Goal: Information Seeking & Learning: Learn about a topic

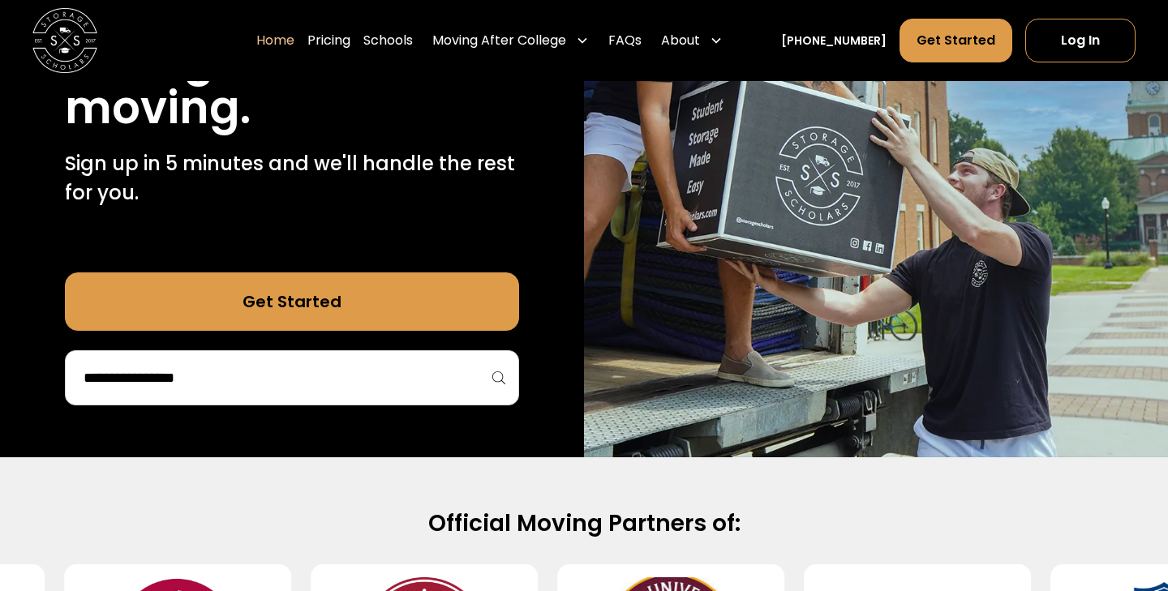
scroll to position [259, 0]
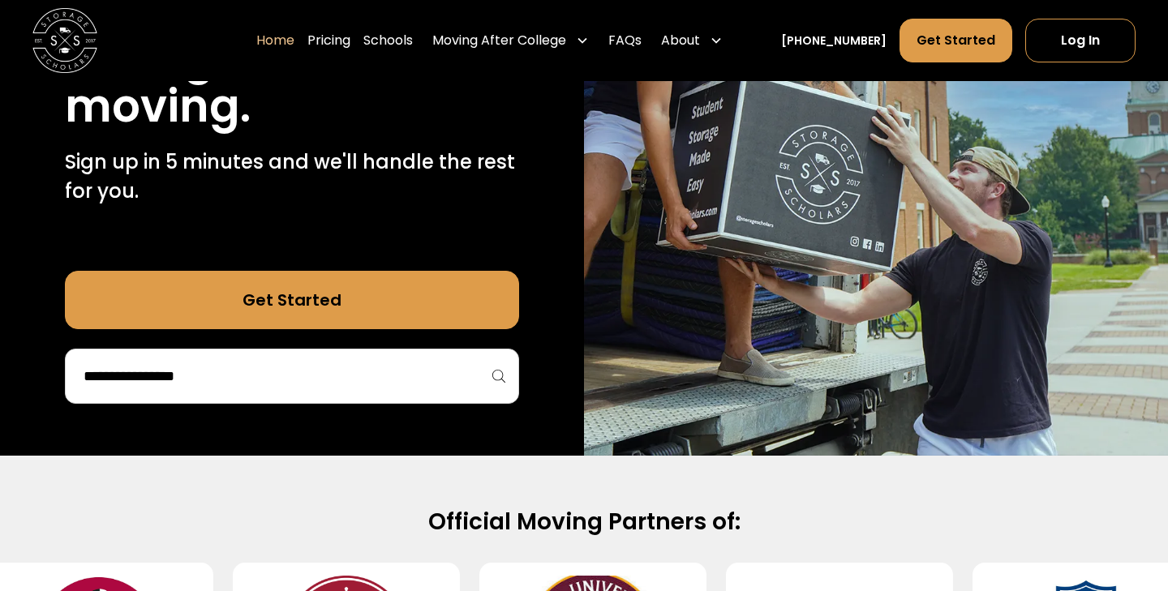
click at [266, 390] on input "search" at bounding box center [292, 377] width 420 height 28
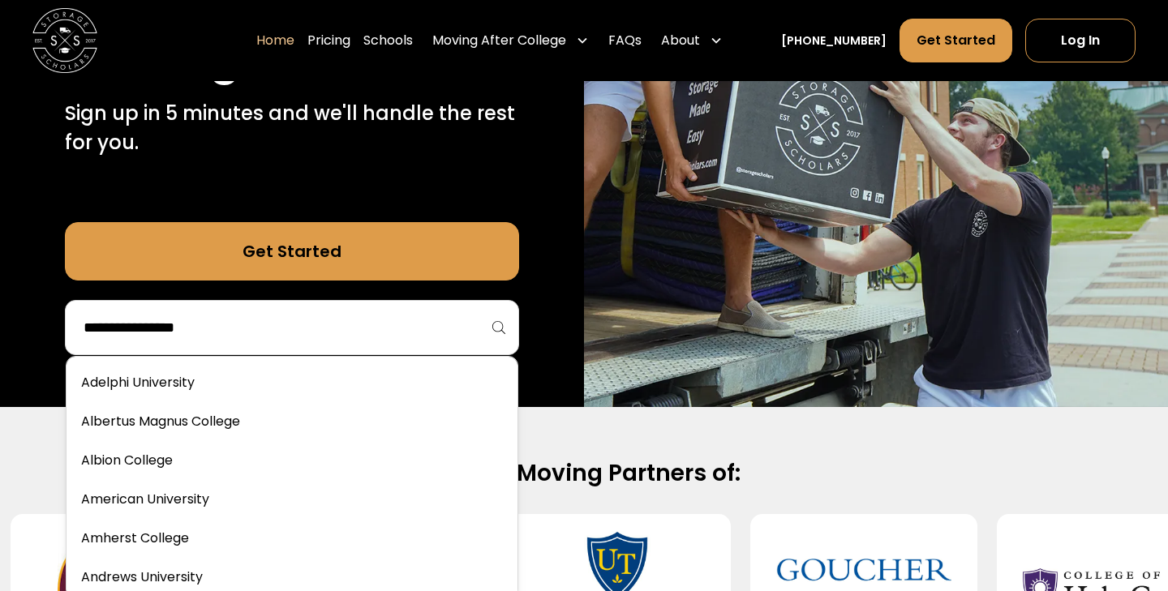
scroll to position [322, 0]
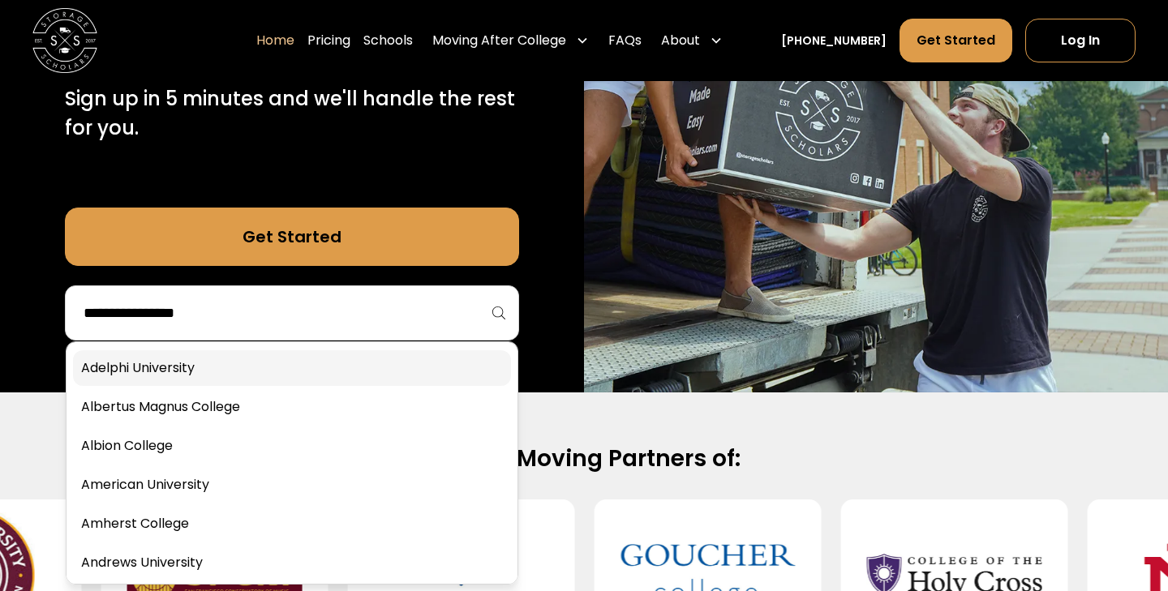
click at [261, 386] on link at bounding box center [292, 368] width 438 height 36
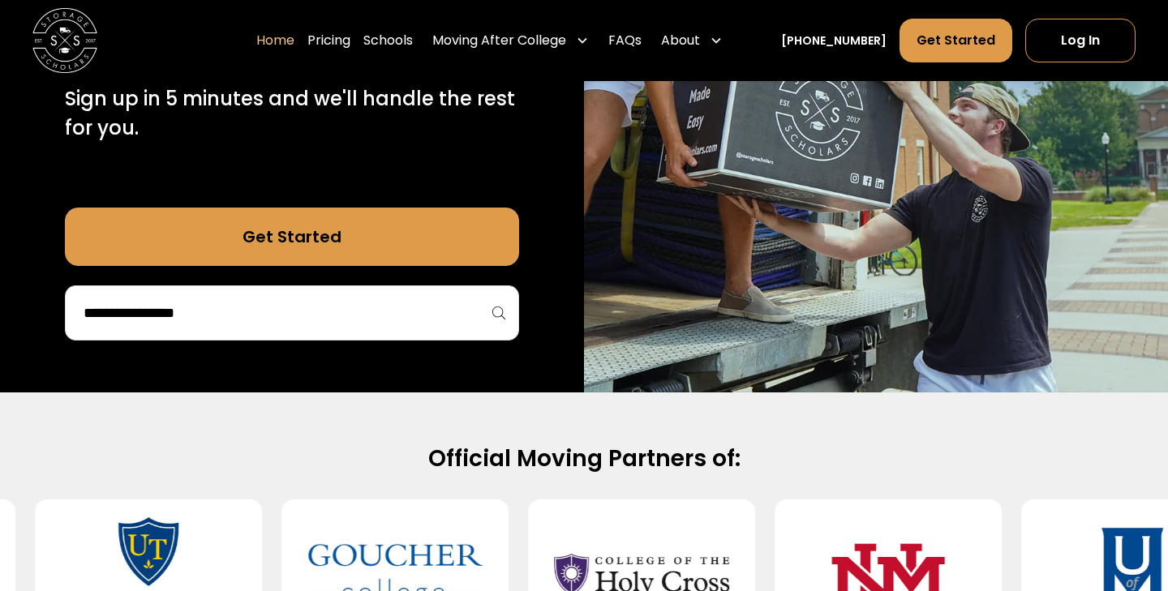
click at [311, 266] on link "Get Started" at bounding box center [292, 237] width 454 height 58
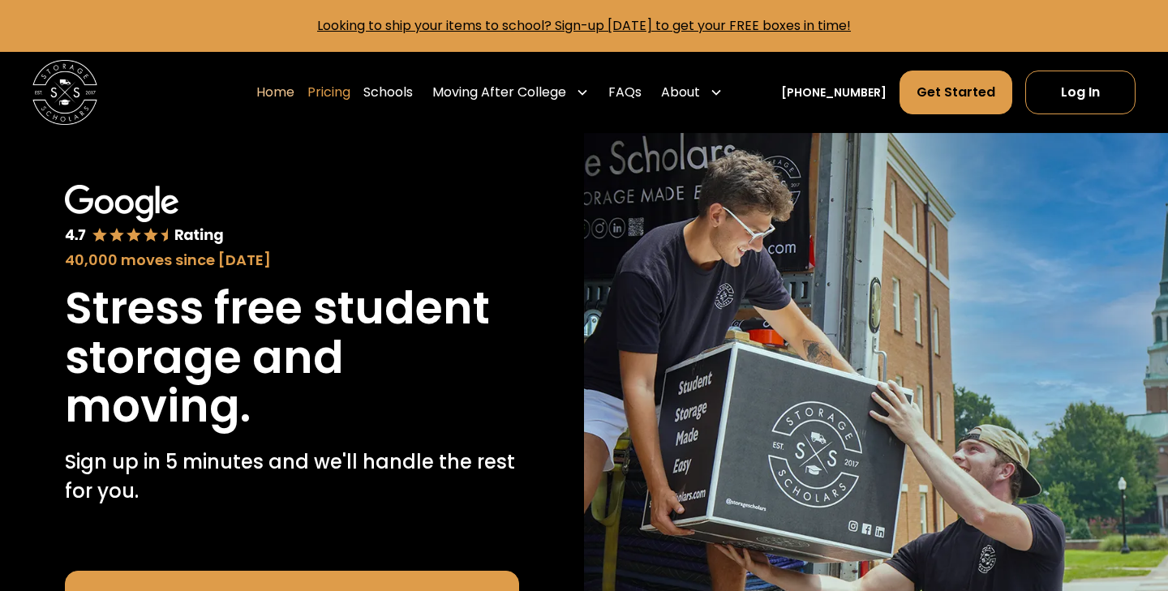
click at [345, 97] on link "Pricing" at bounding box center [328, 92] width 43 height 45
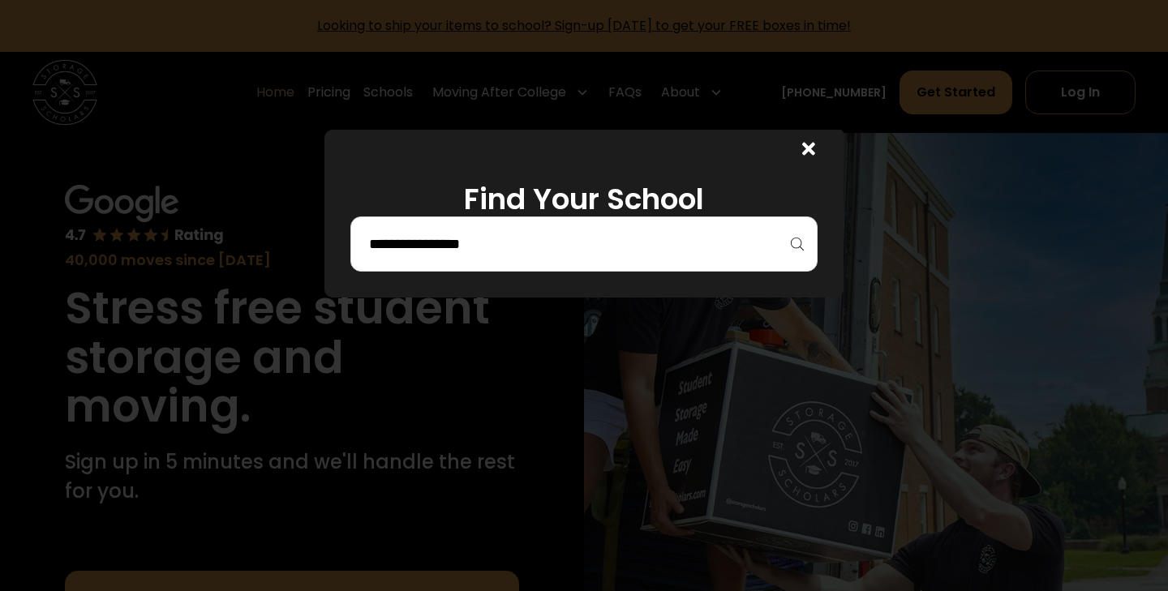
click at [485, 246] on input "search" at bounding box center [583, 244] width 433 height 28
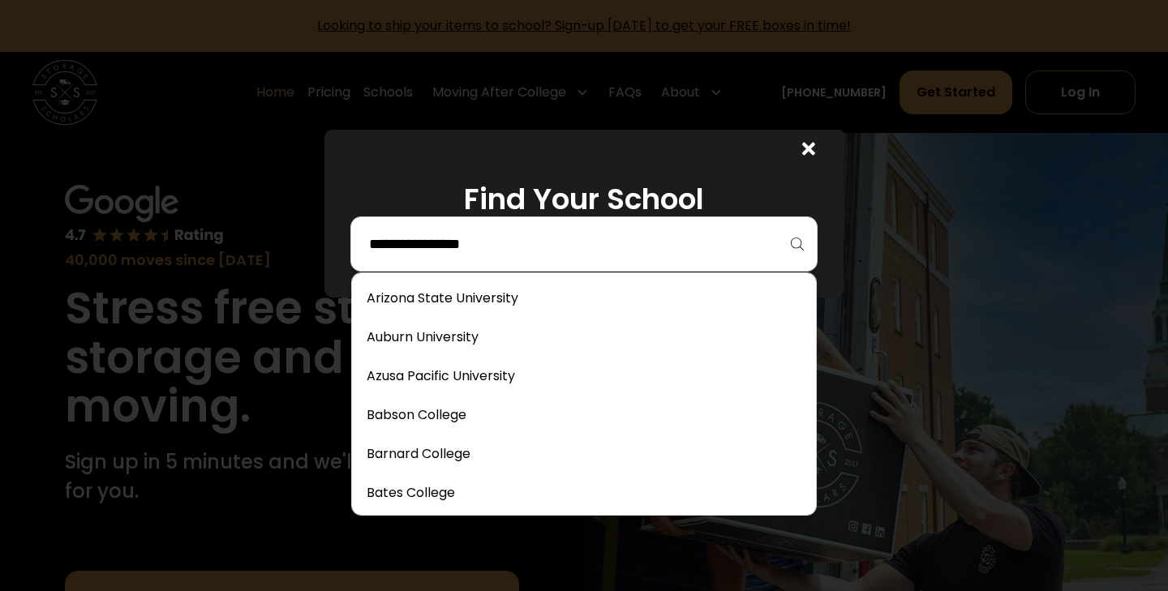
scroll to position [250, 0]
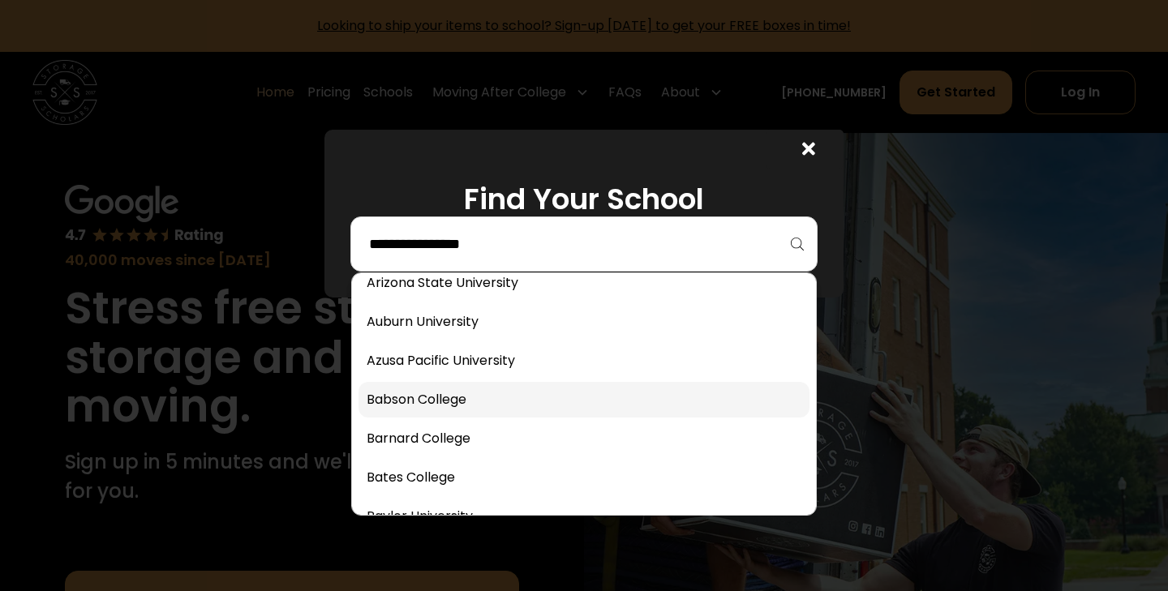
click at [475, 407] on link at bounding box center [584, 400] width 451 height 36
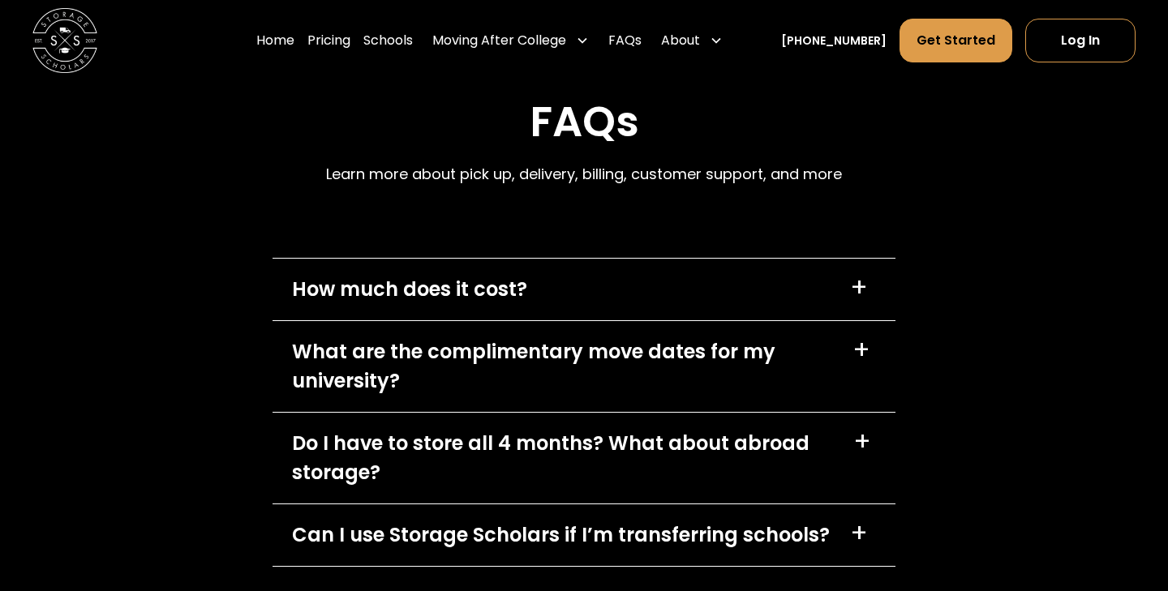
scroll to position [7054, 0]
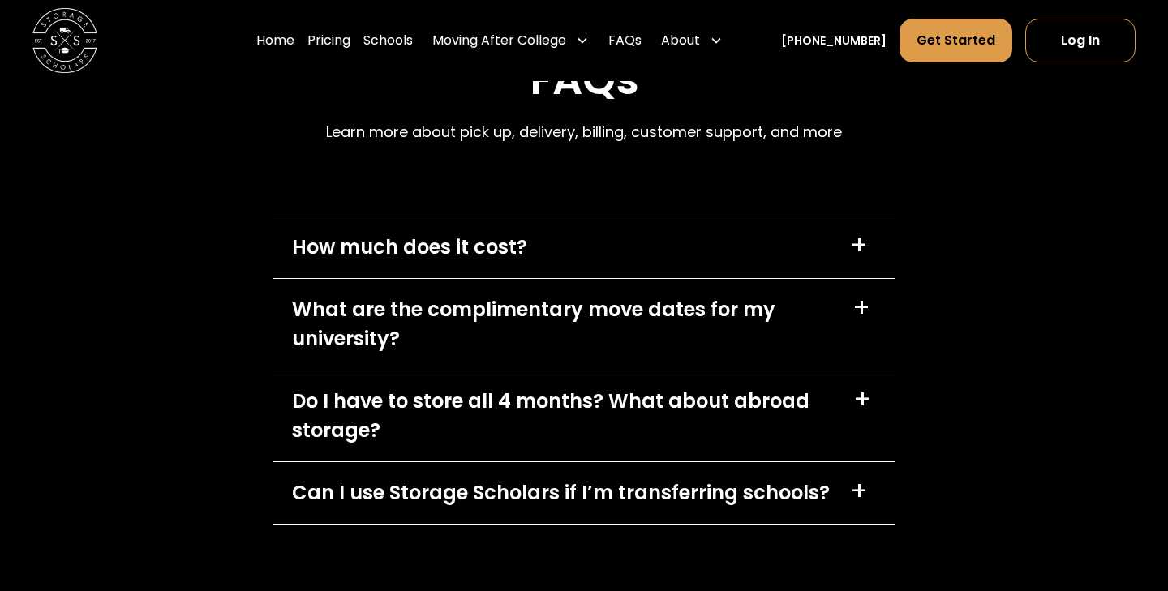
click at [559, 244] on div "How much does it cost? +" at bounding box center [584, 248] width 623 height 62
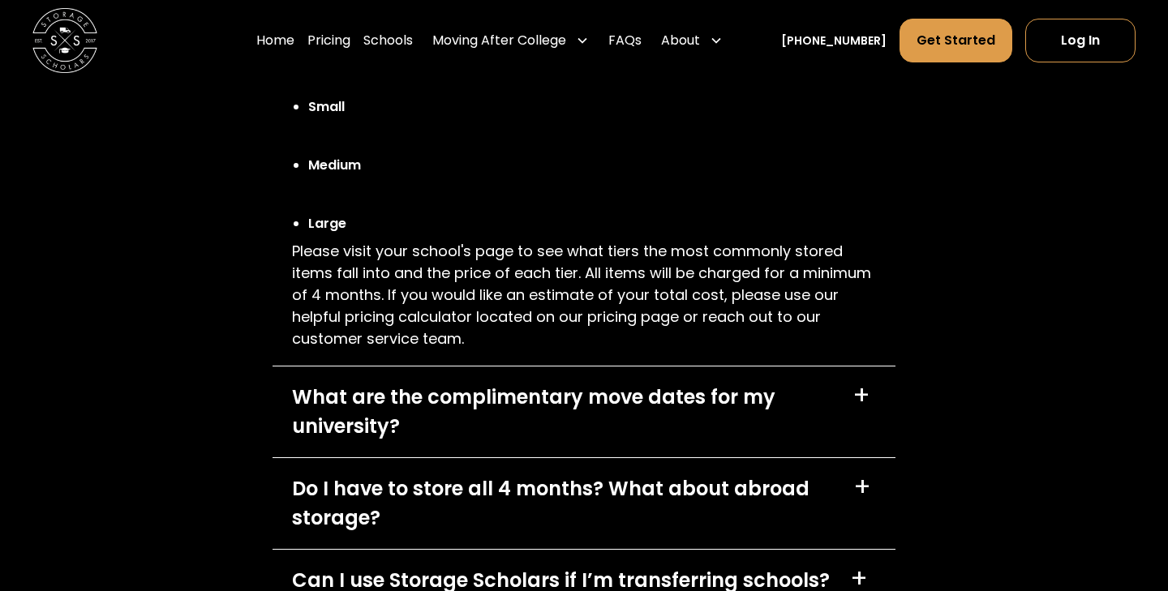
scroll to position [7395, 0]
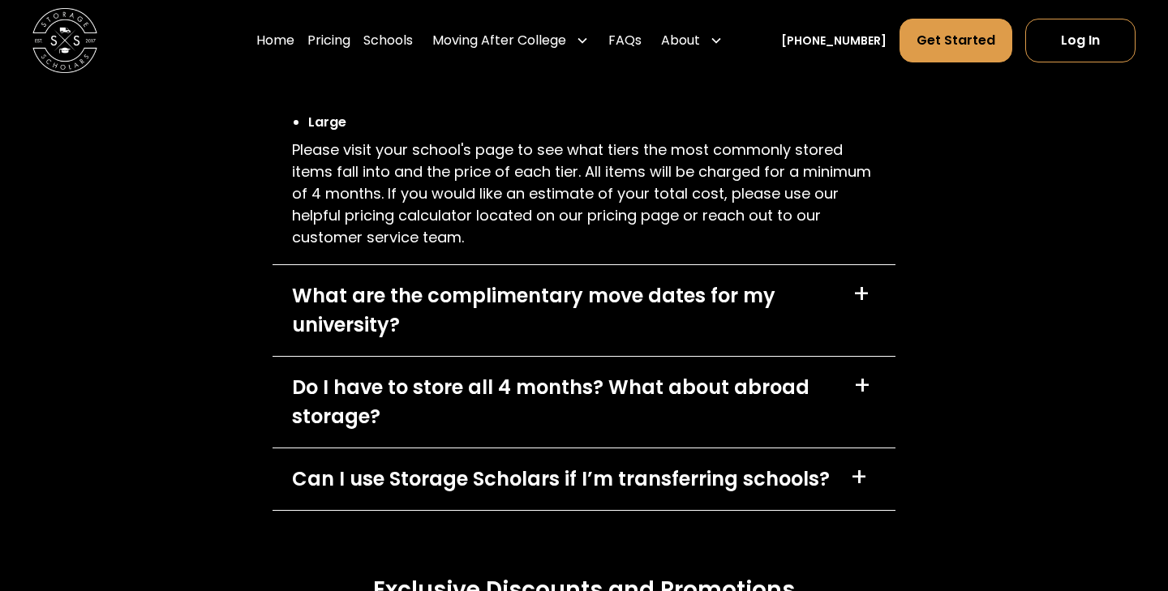
click at [546, 310] on div "What are the complimentary move dates for my university?" at bounding box center [562, 310] width 541 height 58
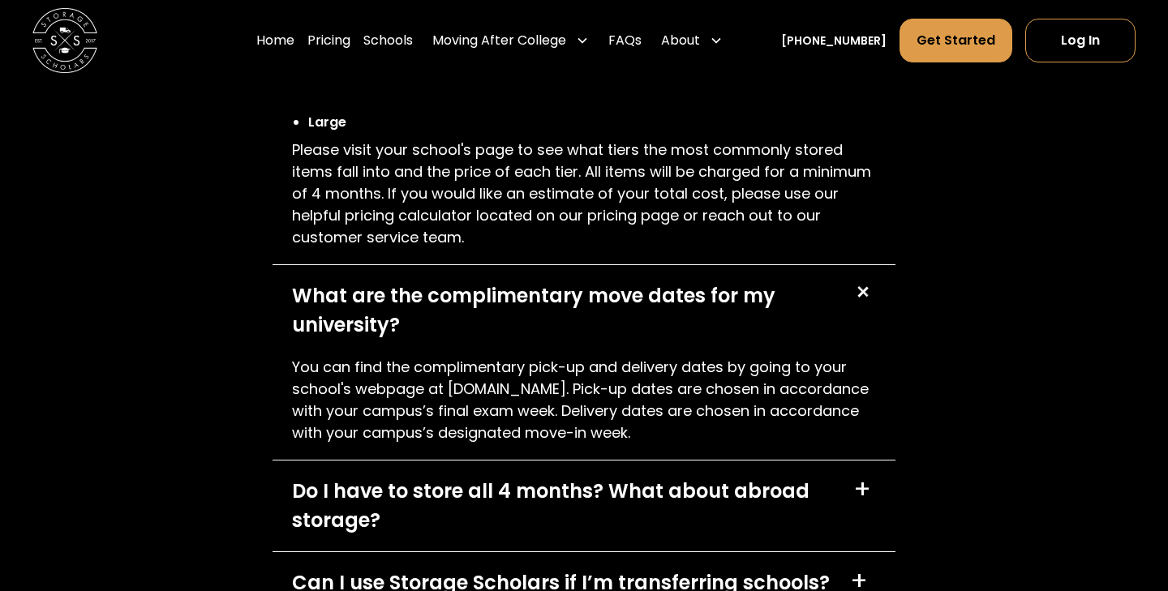
click at [546, 310] on div "What are the complimentary move dates for my university?" at bounding box center [562, 310] width 541 height 58
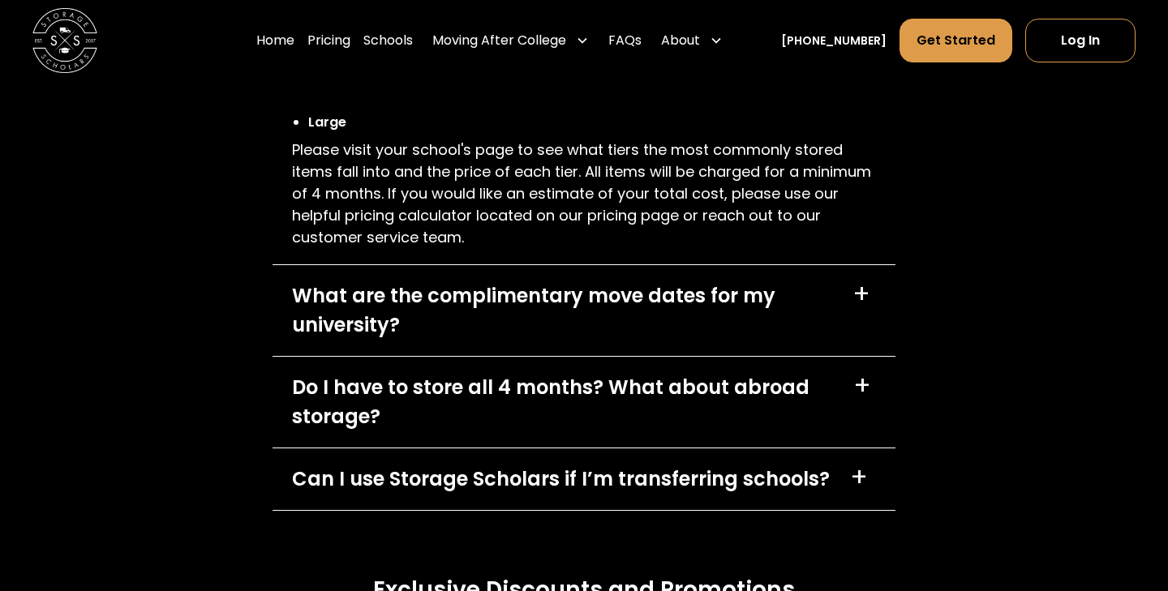
click at [538, 398] on div "Do I have to store all 4 months? What about abroad storage?" at bounding box center [563, 402] width 542 height 58
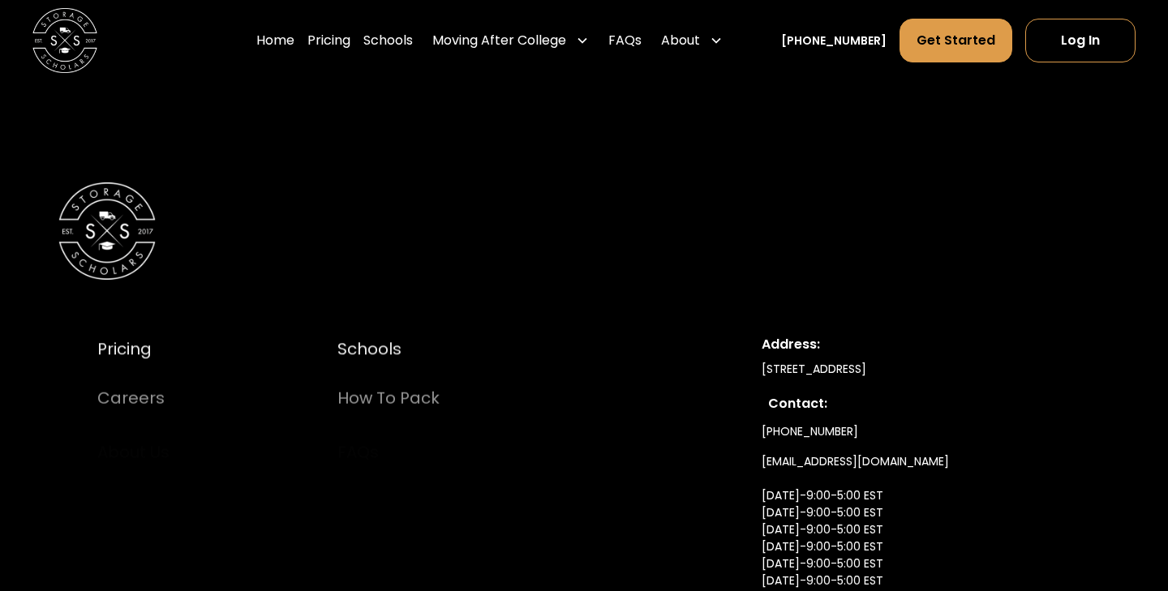
scroll to position [8526, 0]
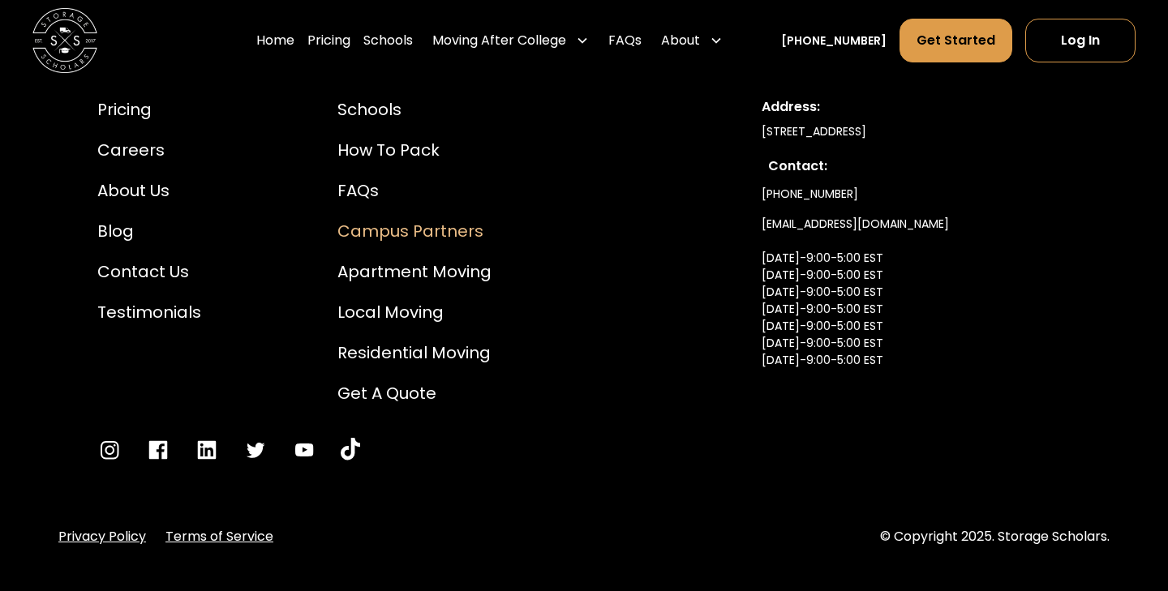
click at [427, 226] on div "Campus Partners" at bounding box center [414, 231] width 154 height 24
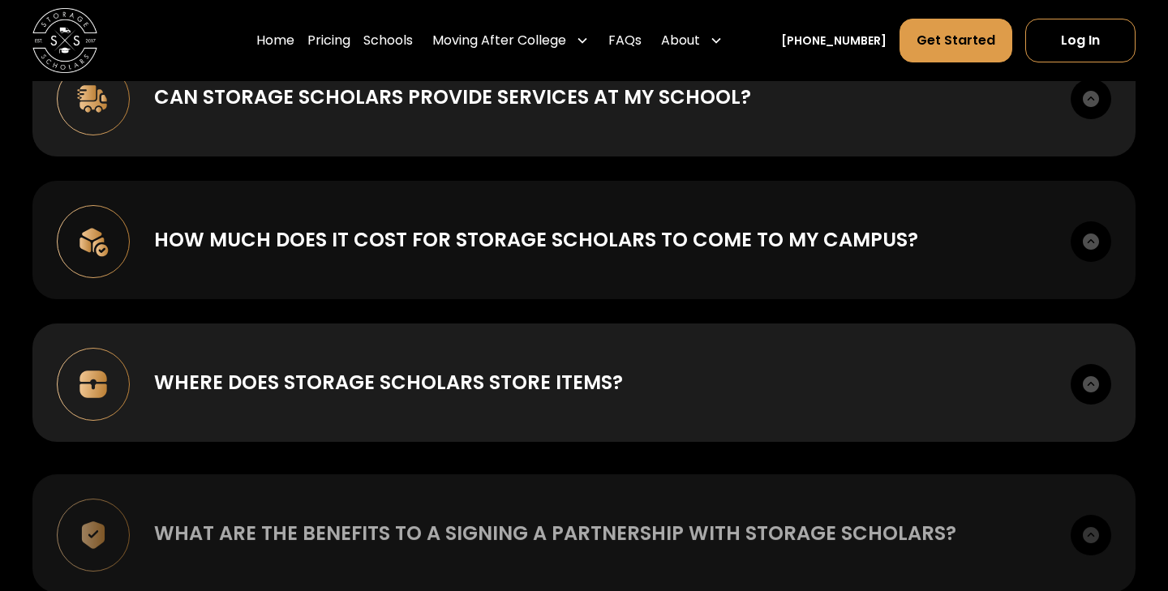
scroll to position [5910, 0]
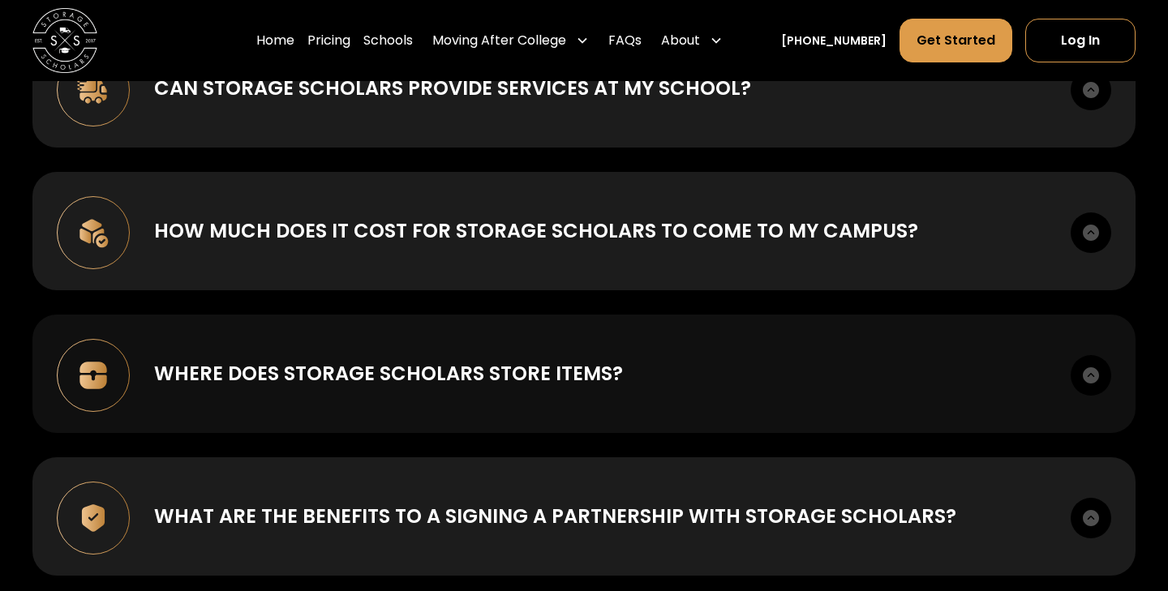
click at [470, 392] on div "Where does Storage Scholars store items? Our national partnership with SIRVA gi…" at bounding box center [583, 374] width 1103 height 118
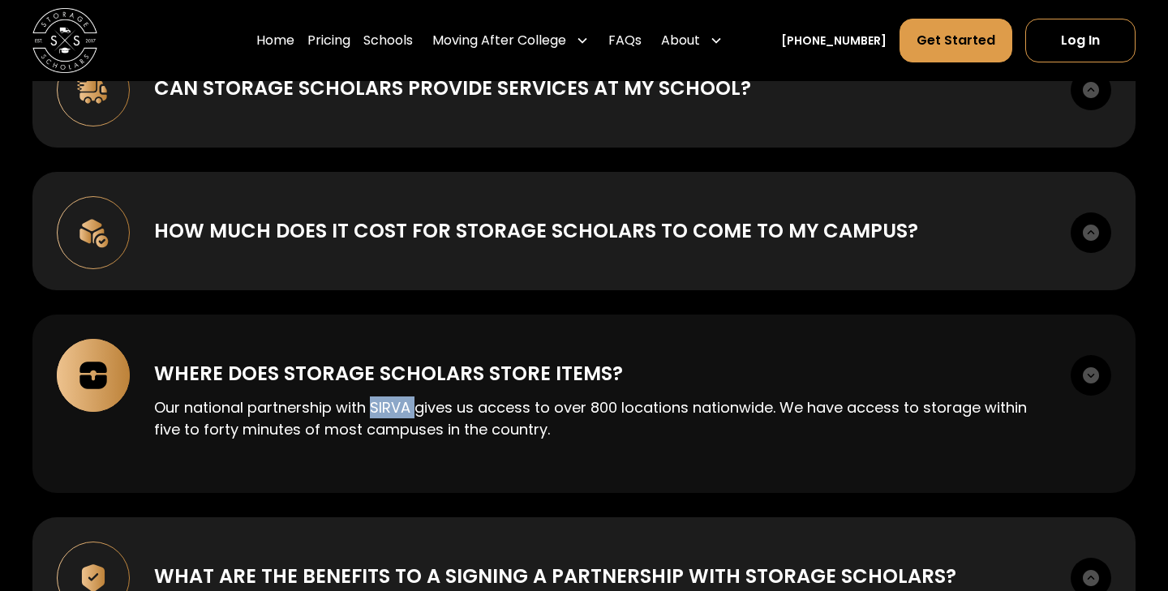
drag, startPoint x: 414, startPoint y: 406, endPoint x: 373, endPoint y: 407, distance: 40.6
click at [373, 407] on p "Our national partnership with SIRVA gives us access to over 800 locations natio…" at bounding box center [600, 419] width 892 height 44
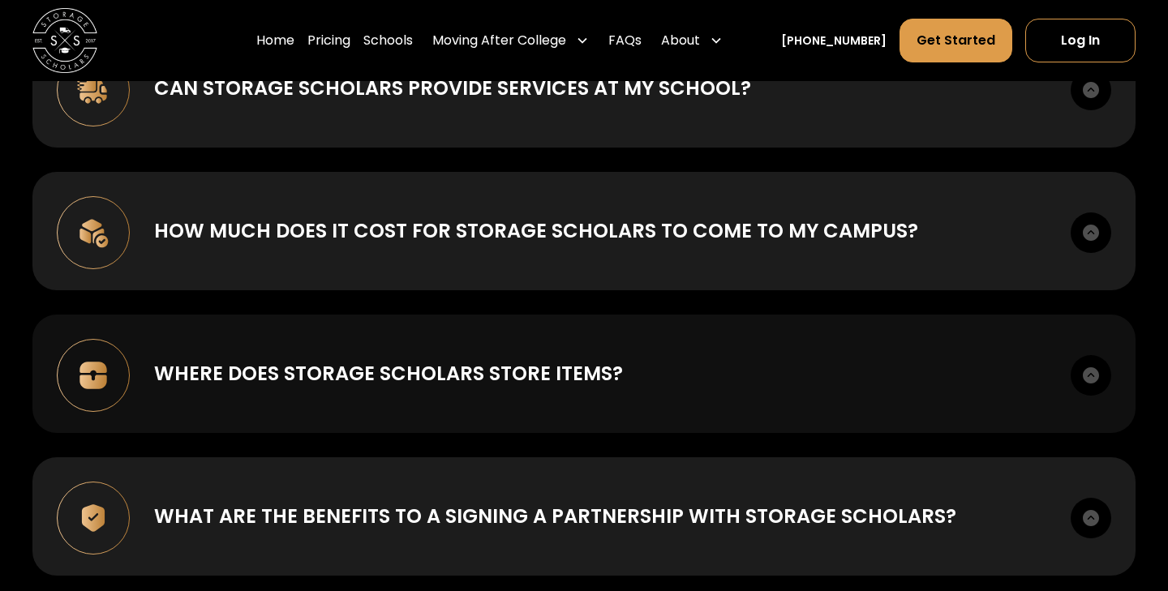
copy p "SIRVA"
click at [383, 402] on div "Where does Storage Scholars store items? Our national partnership with SIRVA gi…" at bounding box center [583, 374] width 1103 height 118
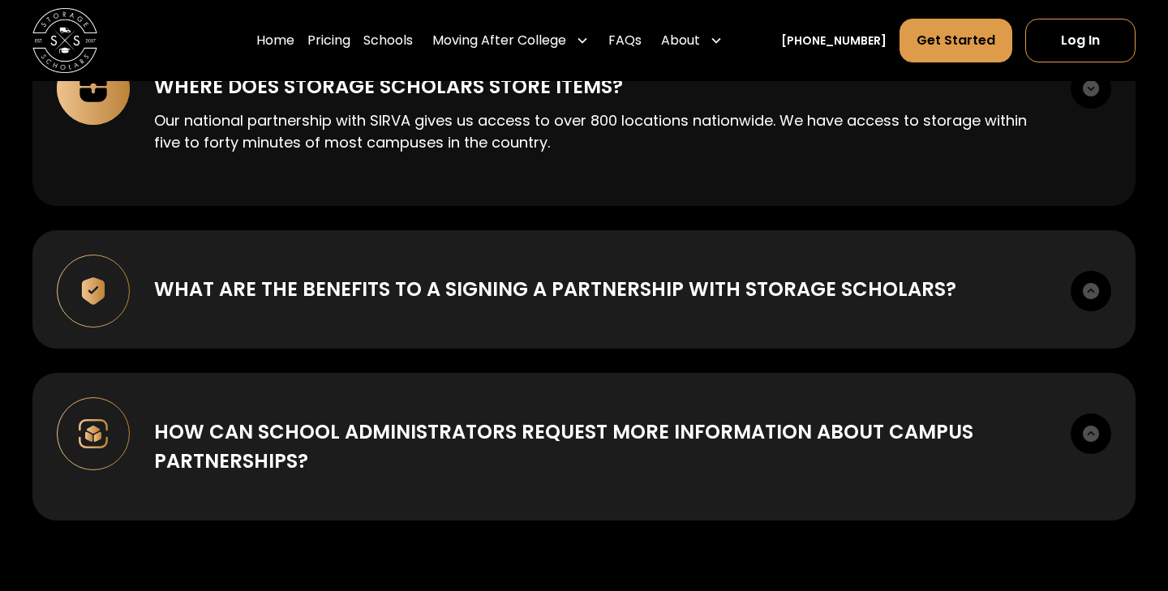
scroll to position [6226, 0]
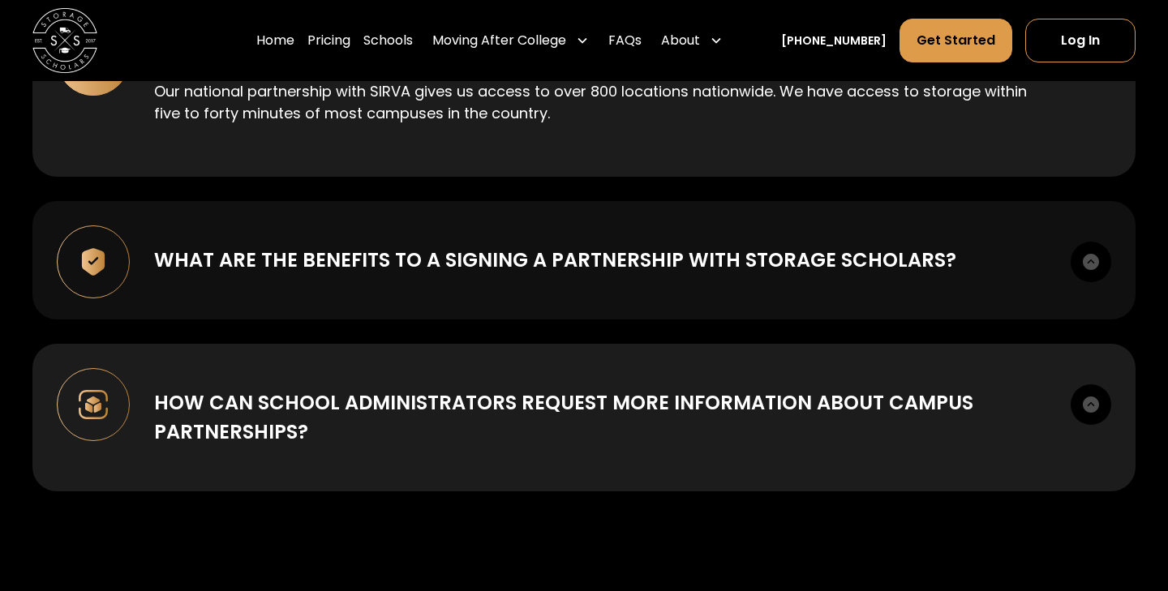
click at [851, 288] on div "What are the benefits to a signing a partnership with Storage Scholars? First i…" at bounding box center [583, 260] width 1103 height 118
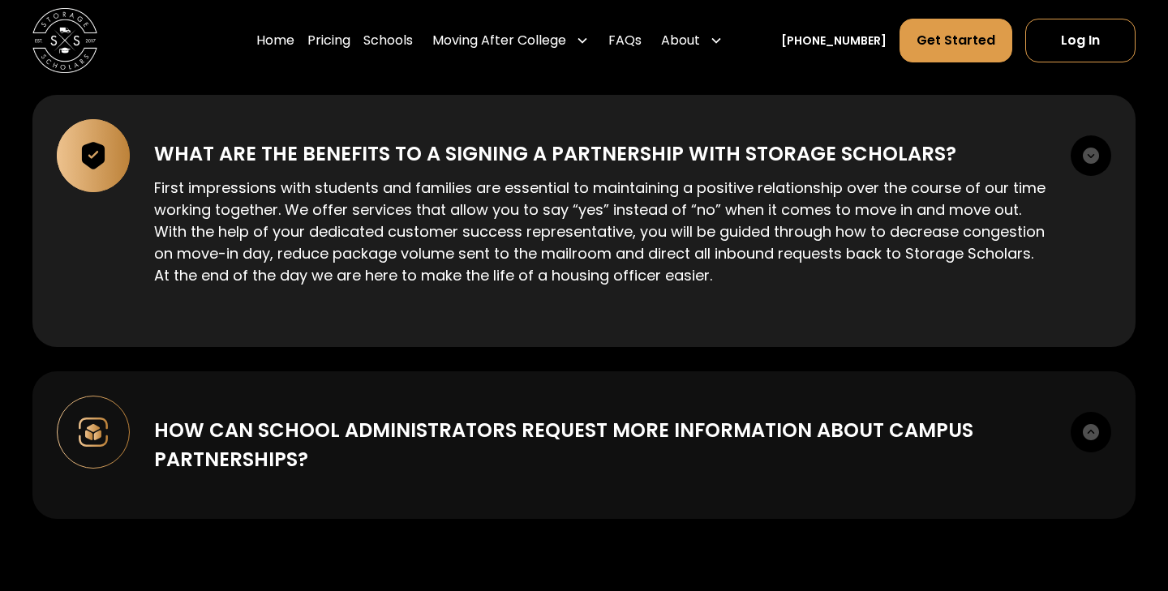
scroll to position [6338, 0]
